Goal: Information Seeking & Learning: Learn about a topic

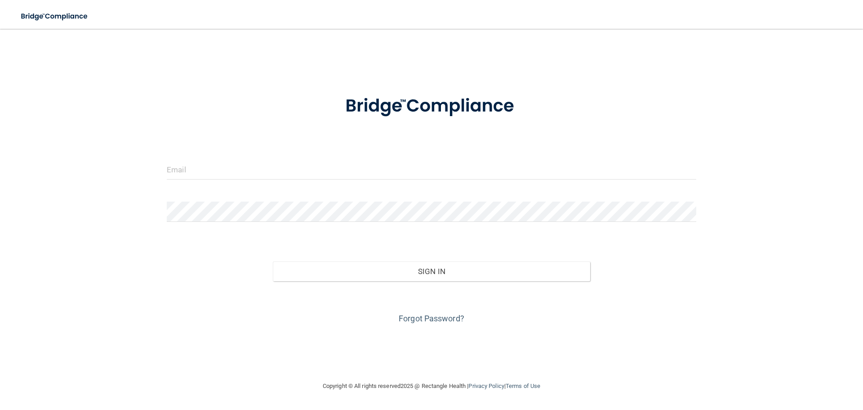
click at [296, 153] on form "Invalid email/password. You don't have permission to access that page. Sign In …" at bounding box center [432, 204] width 530 height 243
click at [295, 165] on input "email" at bounding box center [432, 169] width 530 height 20
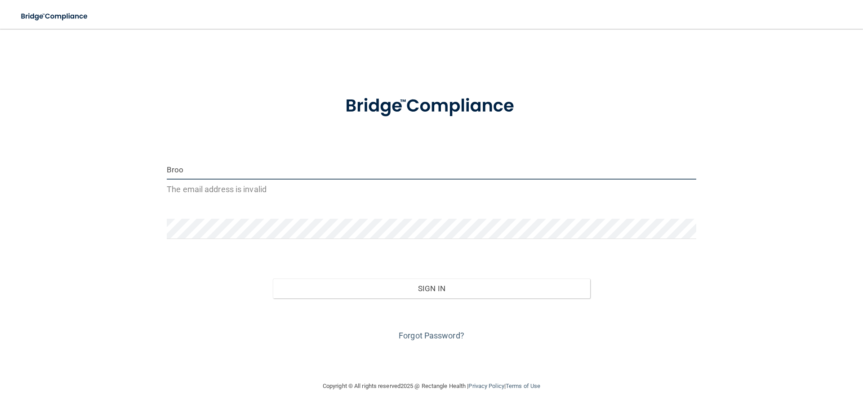
type input "[EMAIL_ADDRESS][DOMAIN_NAME]"
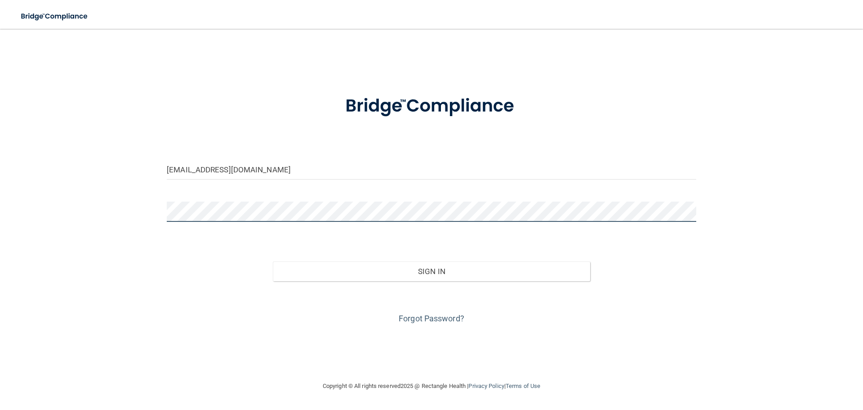
click at [273, 261] on button "Sign In" at bounding box center [432, 271] width 318 height 20
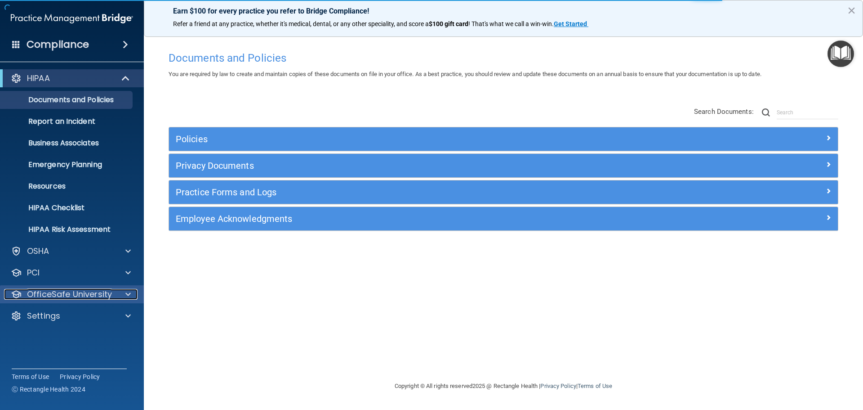
click at [79, 292] on p "OfficeSafe University" at bounding box center [69, 294] width 85 height 11
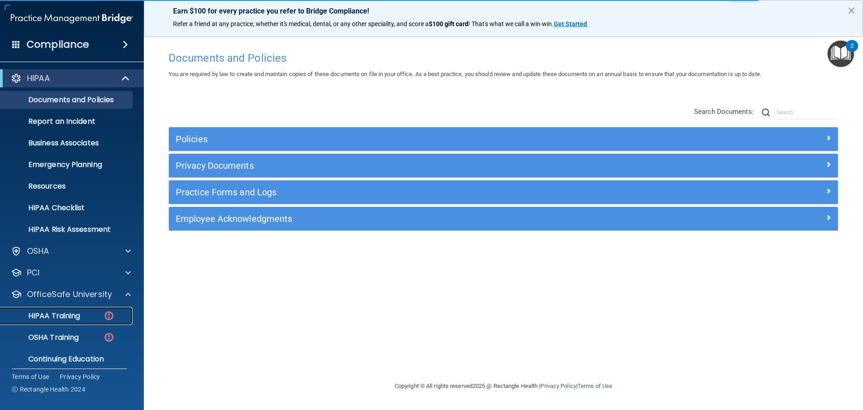
click at [62, 321] on link "HIPAA Training" at bounding box center [62, 316] width 142 height 18
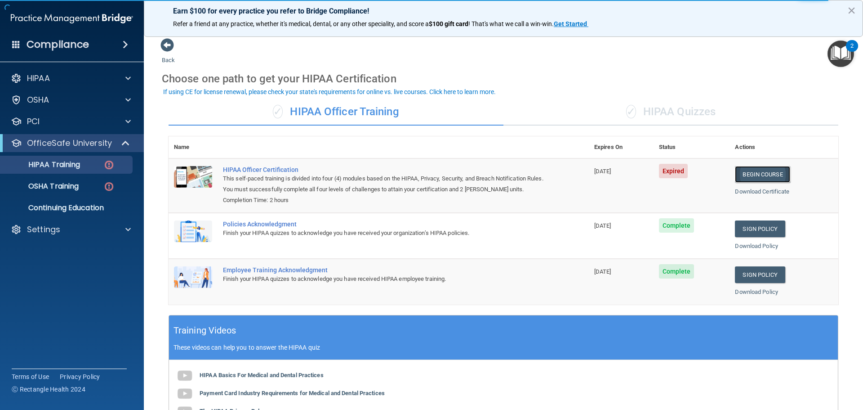
click at [751, 174] on link "Begin Course" at bounding box center [762, 174] width 55 height 17
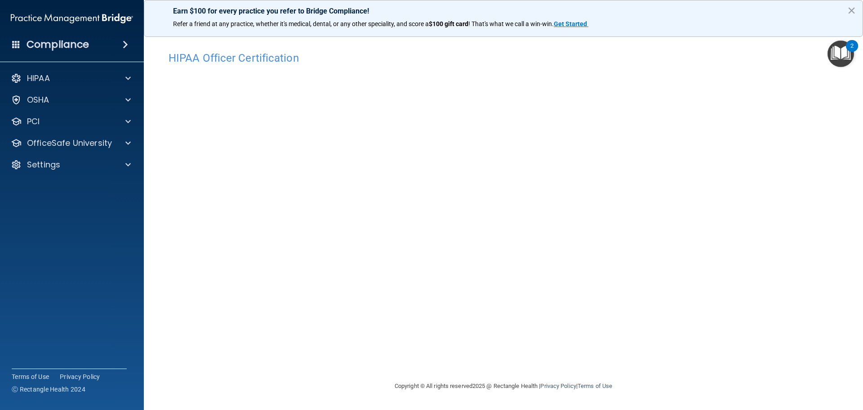
click at [664, 370] on div "HIPAA Officer Certification This course doesn’t expire until [DATE]. Are you su…" at bounding box center [503, 214] width 683 height 334
click at [52, 140] on p "OfficeSafe University" at bounding box center [69, 143] width 85 height 11
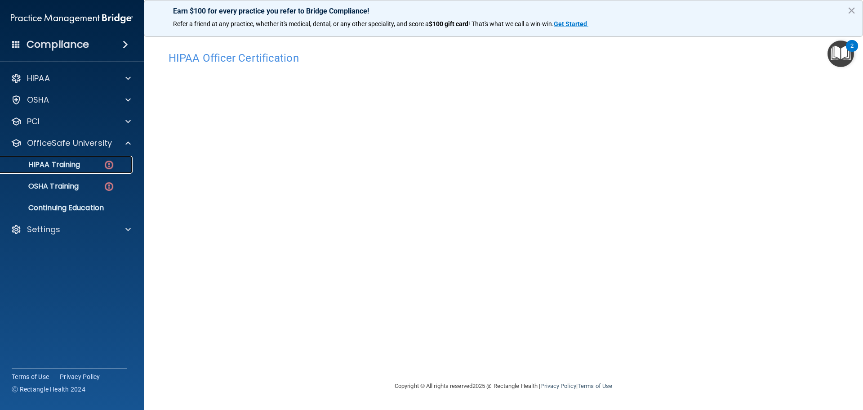
click at [85, 163] on div "HIPAA Training" at bounding box center [67, 164] width 123 height 9
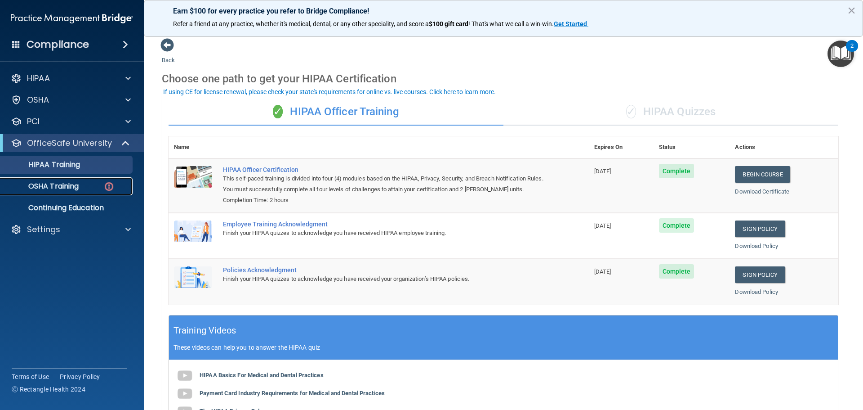
click at [113, 190] on img at bounding box center [108, 186] width 11 height 11
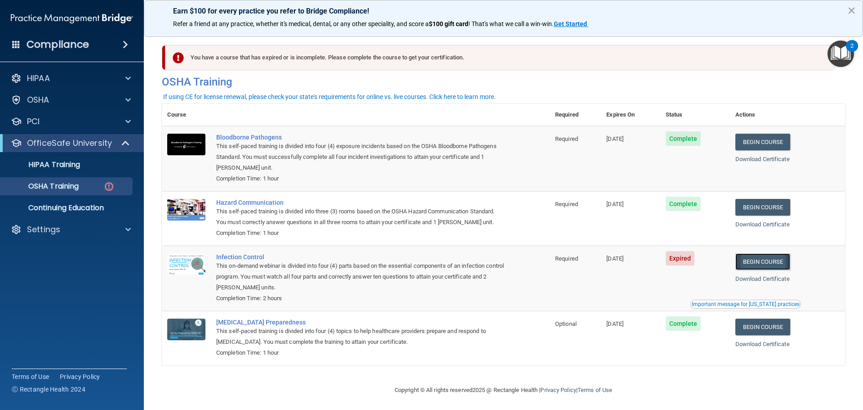
click at [757, 263] on link "Begin Course" at bounding box center [763, 261] width 55 height 17
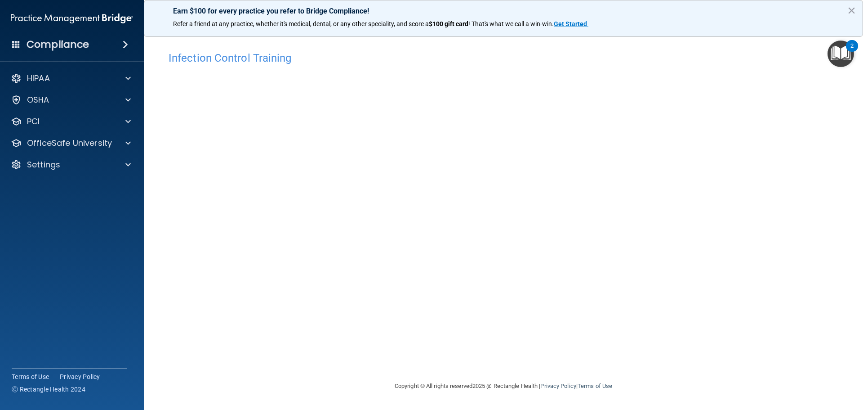
click at [660, 360] on div "Infection Control Training This course doesn’t expire until [DATE]. Are you sur…" at bounding box center [503, 214] width 683 height 334
click at [318, 58] on h4 "Infection Control Training" at bounding box center [504, 58] width 670 height 12
click at [682, 106] on div "Infection Control Training This course doesn’t expire until 01/23/2024. Are you…" at bounding box center [503, 214] width 683 height 334
click at [674, 393] on footer "Copyright © All rights reserved 2025 @ Rectangle Health | Privacy Policy | Term…" at bounding box center [503, 385] width 683 height 29
click at [636, 374] on div "Copyright © All rights reserved 2025 @ Rectangle Health | Privacy Policy | Term…" at bounding box center [503, 385] width 328 height 29
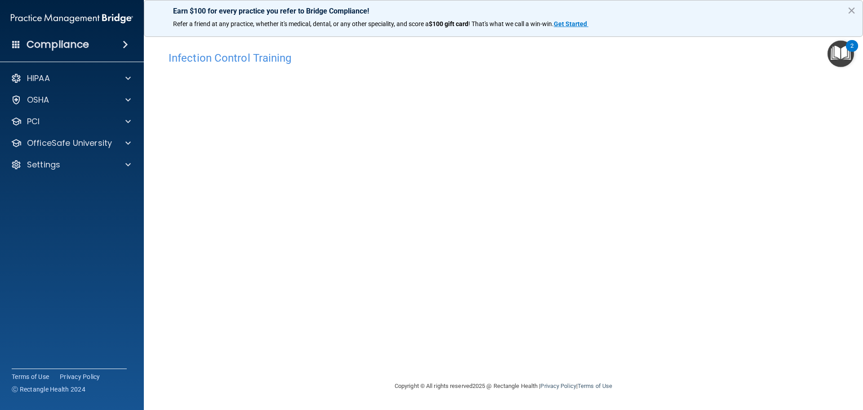
click at [667, 189] on div "Infection Control Training This course doesn’t expire until 01/23/2024. Are you…" at bounding box center [503, 214] width 683 height 334
click at [644, 336] on div "Infection Control Training This course doesn’t expire until 01/23/2024. Are you…" at bounding box center [503, 214] width 683 height 334
click at [105, 81] on div "HIPAA" at bounding box center [60, 78] width 112 height 11
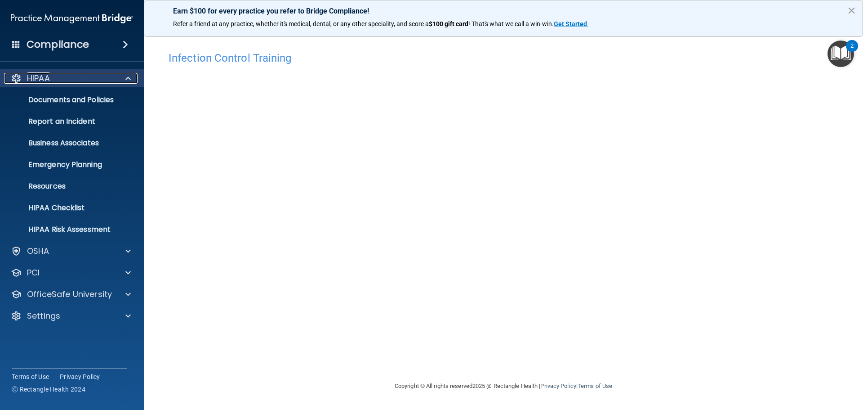
click at [116, 73] on div at bounding box center [127, 78] width 22 height 11
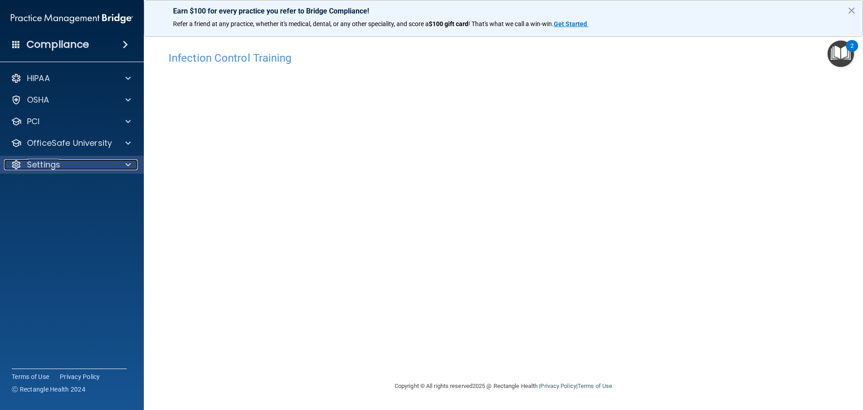
click at [105, 165] on div "Settings" at bounding box center [60, 164] width 112 height 11
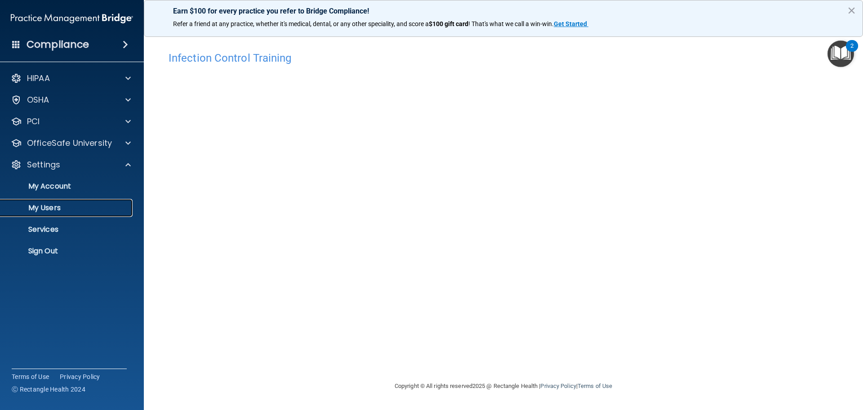
click at [56, 209] on p "My Users" at bounding box center [67, 207] width 123 height 9
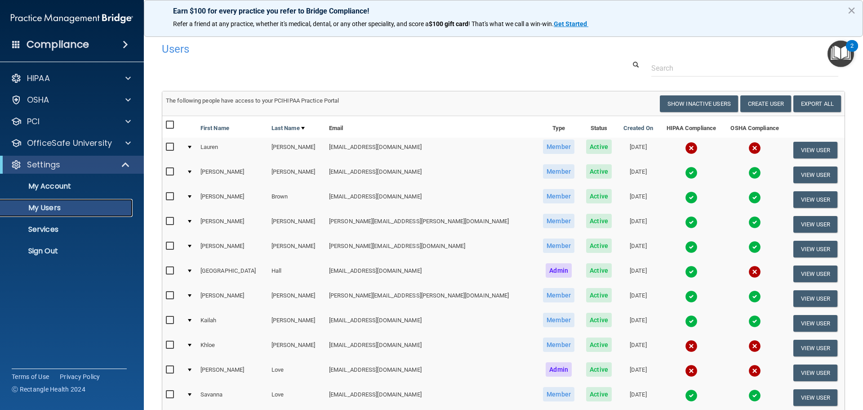
scroll to position [90, 0]
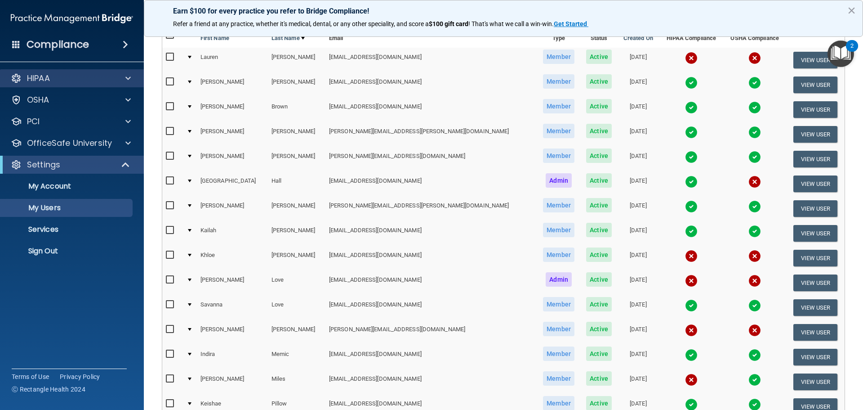
click at [35, 85] on div "HIPAA" at bounding box center [72, 78] width 144 height 18
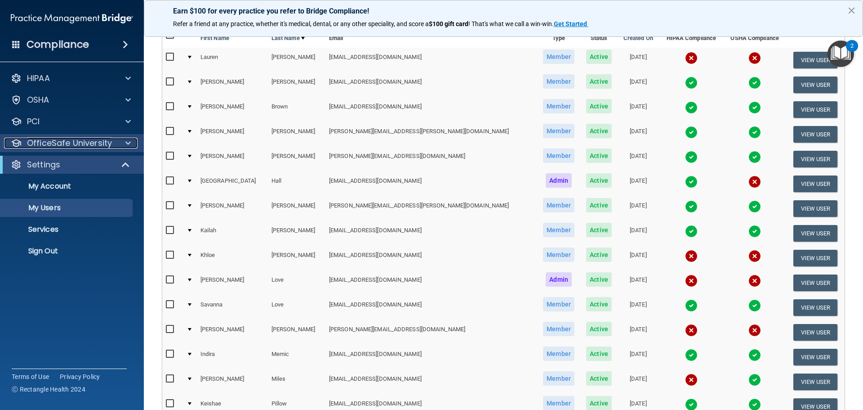
click at [91, 145] on p "OfficeSafe University" at bounding box center [69, 143] width 85 height 11
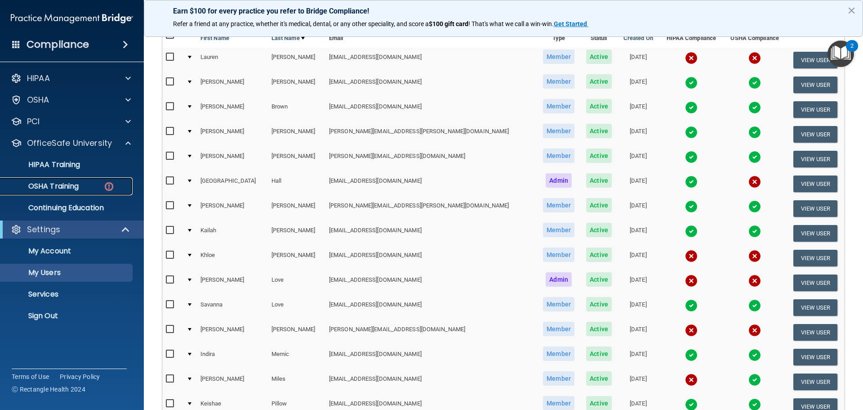
click at [74, 188] on p "OSHA Training" at bounding box center [42, 186] width 73 height 9
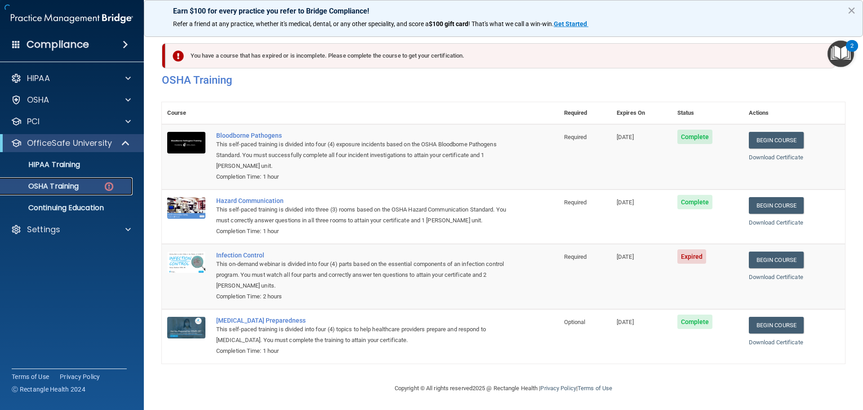
scroll to position [4, 0]
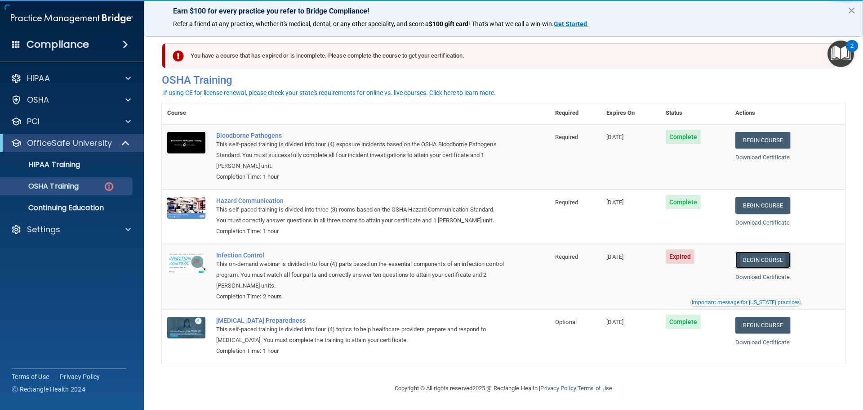
click at [772, 264] on link "Begin Course" at bounding box center [763, 259] width 55 height 17
